Goal: Navigation & Orientation: Find specific page/section

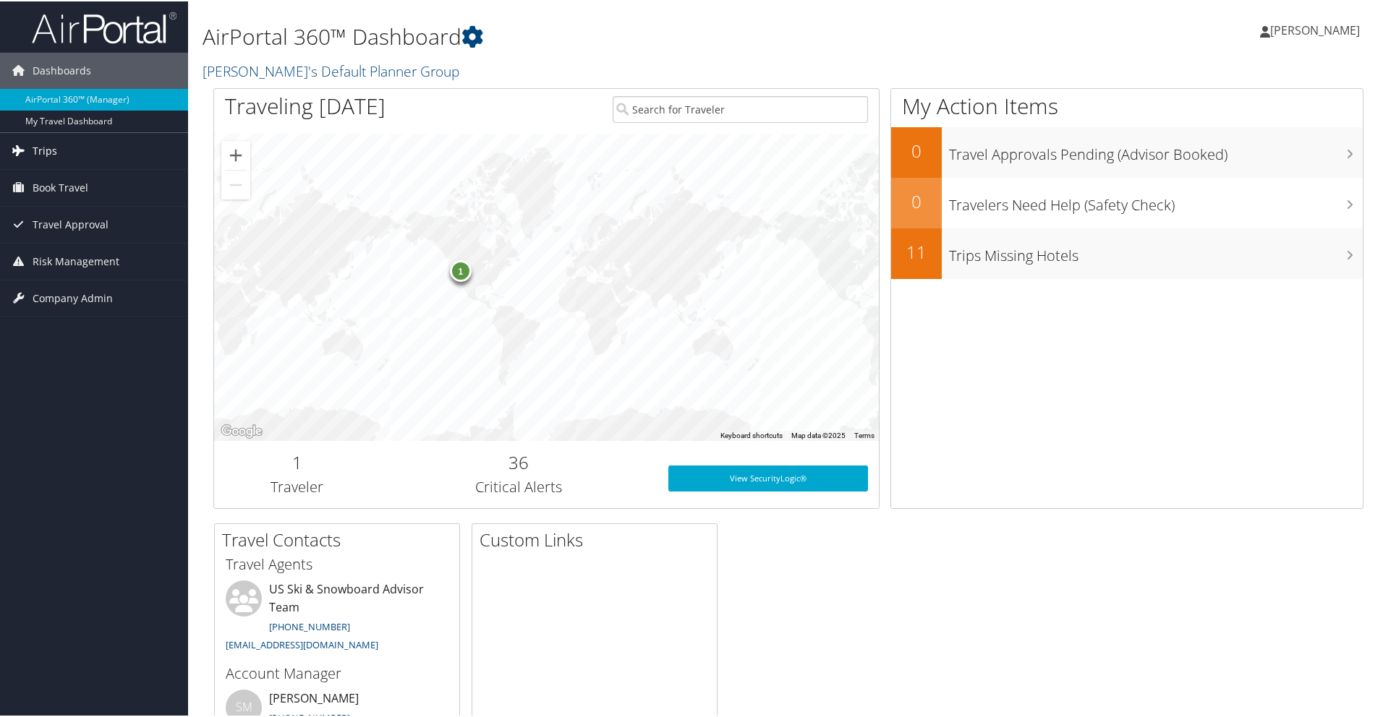
click at [51, 148] on span "Trips" at bounding box center [45, 150] width 25 height 36
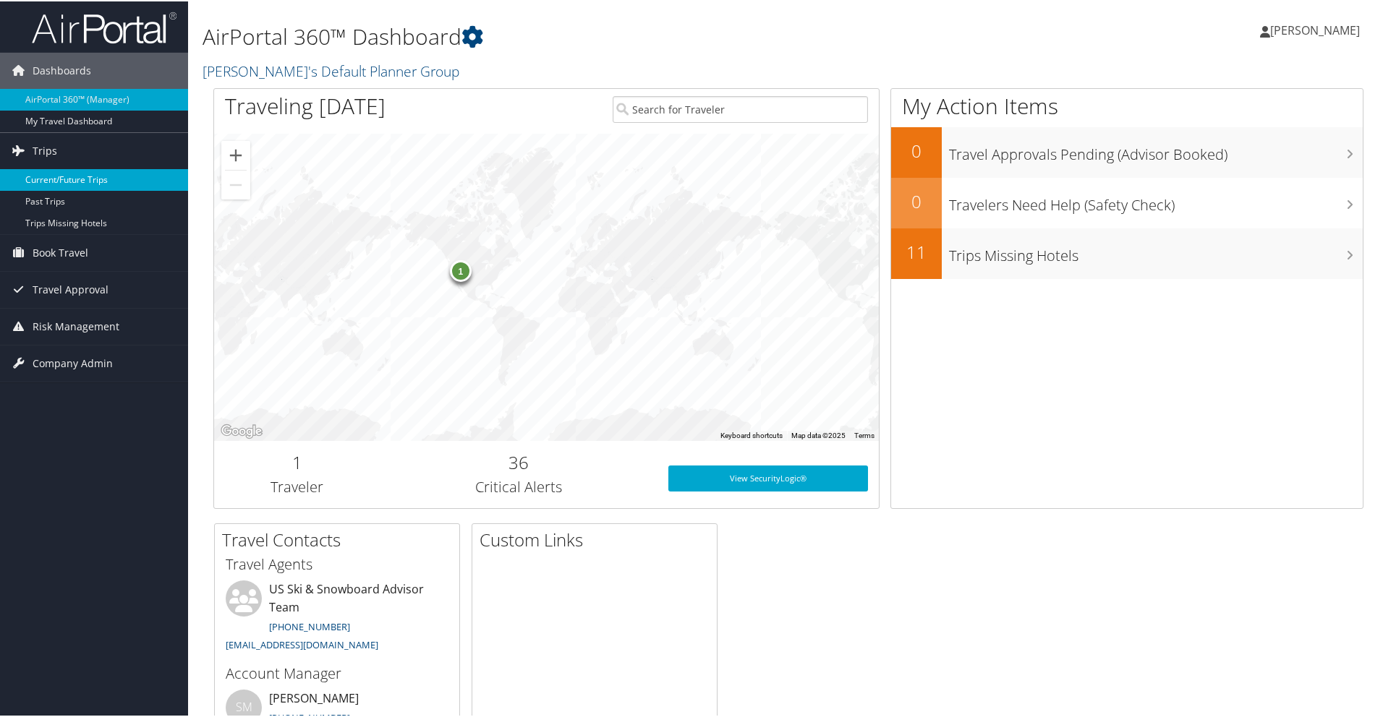
click at [57, 181] on link "Current/Future Trips" at bounding box center [94, 179] width 188 height 22
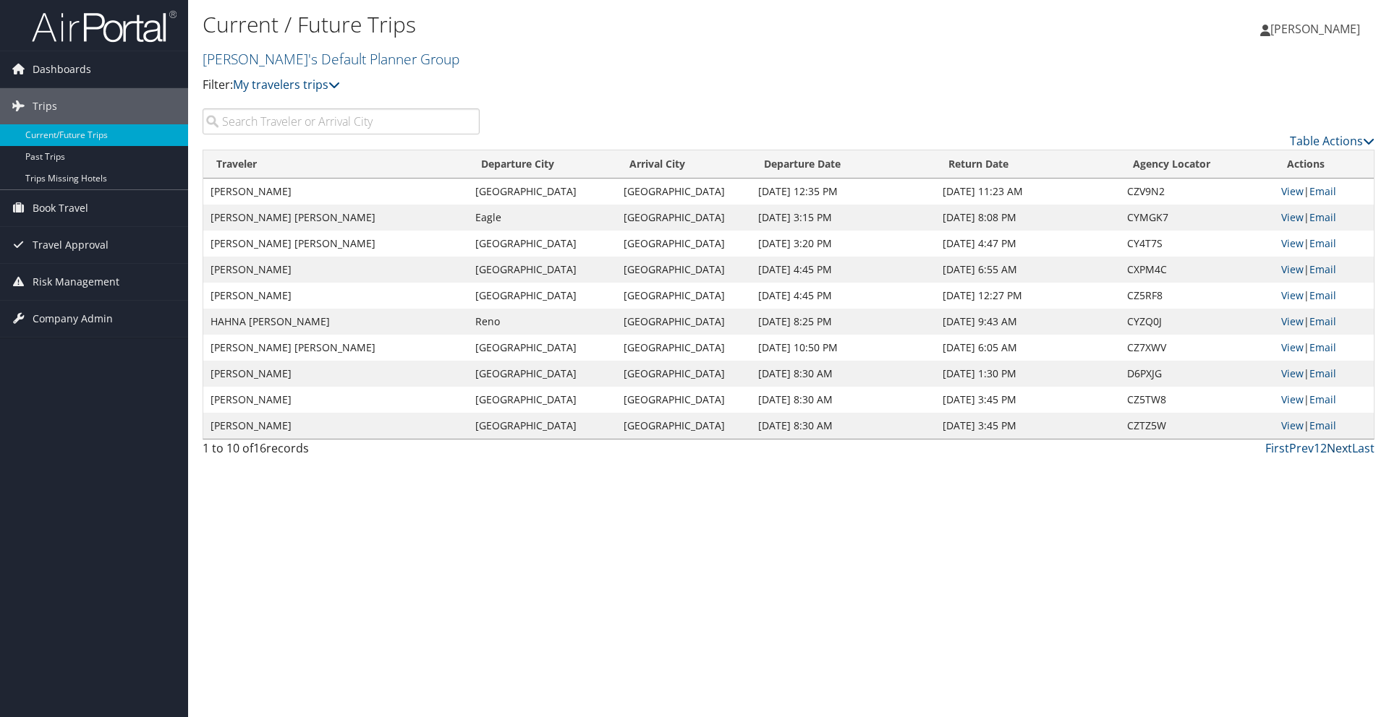
click at [1335, 451] on link "Next" at bounding box center [1339, 448] width 25 height 16
